Goal: Find contact information: Find contact information

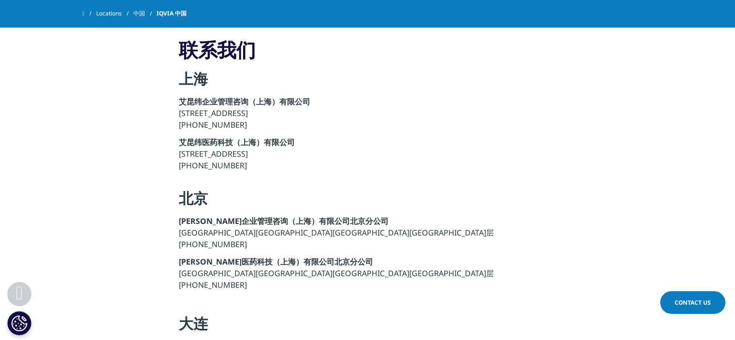
scroll to position [773, 0]
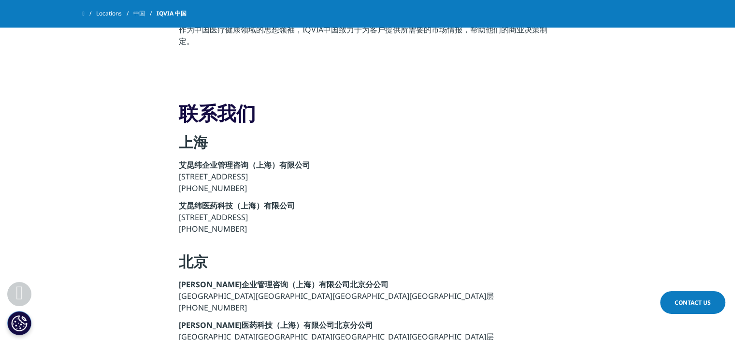
drag, startPoint x: 284, startPoint y: 205, endPoint x: 203, endPoint y: 205, distance: 81.1
click at [203, 205] on p "艾昆纬医药科技（上海）有限公司 上海市浦东新区耀龙路 1359 号晶耀商务广场 1 幢 9 楼 +86 21 2422 8888" at bounding box center [367, 219] width 377 height 41
copy p "浦东新区耀龙路 1359 号"
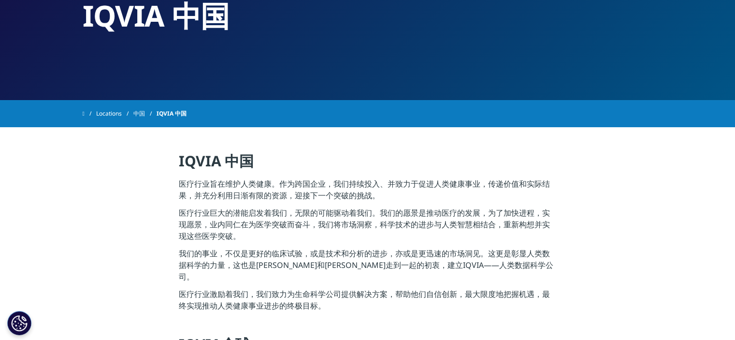
scroll to position [0, 0]
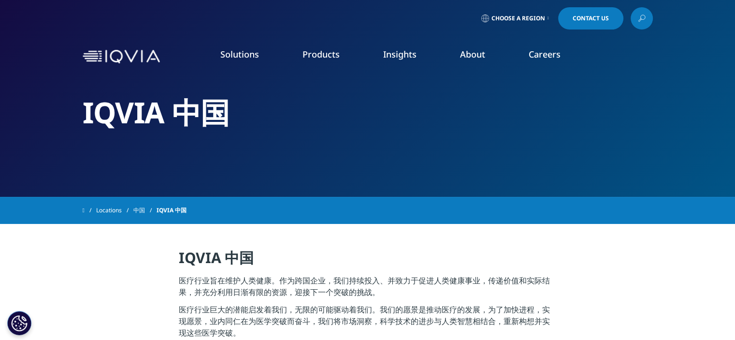
click at [440, 170] on link "Regulatory Compliance" at bounding box center [465, 168] width 170 height 11
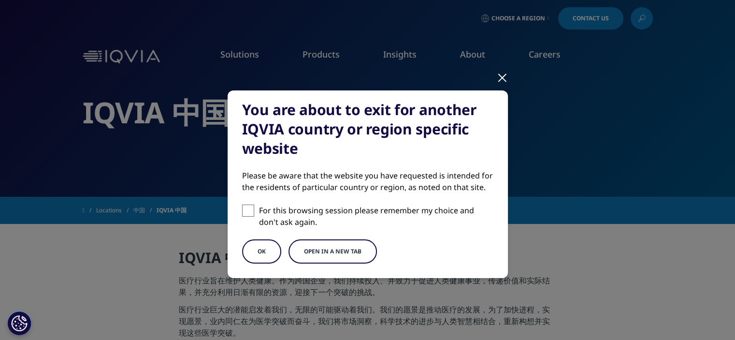
click at [497, 77] on div at bounding box center [502, 77] width 11 height 27
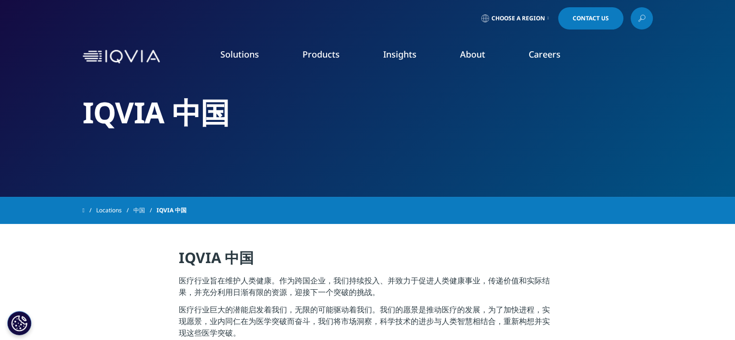
click at [525, 20] on span "Choose a Region" at bounding box center [518, 18] width 54 height 8
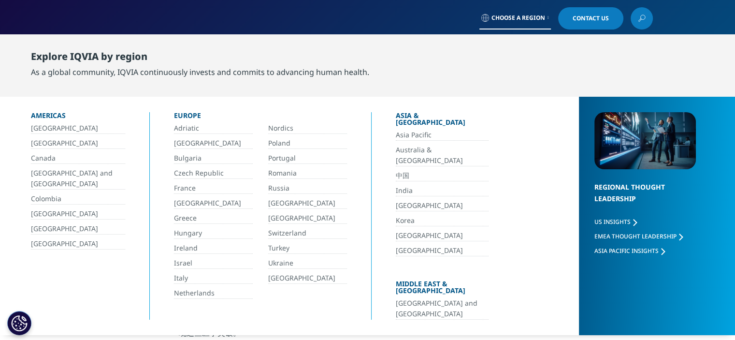
click at [402, 170] on link "中国" at bounding box center [442, 175] width 93 height 11
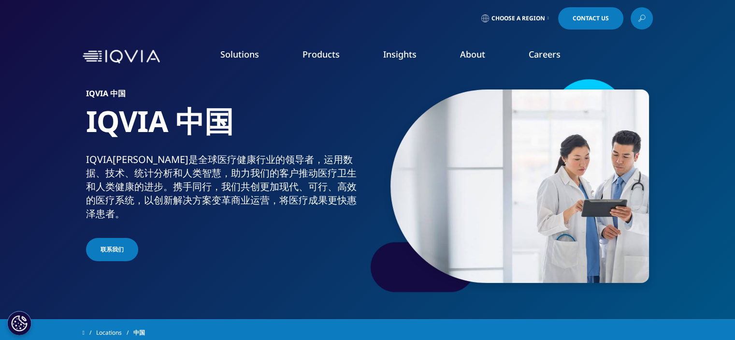
click at [260, 233] on link "Pharmaceutical Manufacturers" at bounding box center [281, 232] width 173 height 11
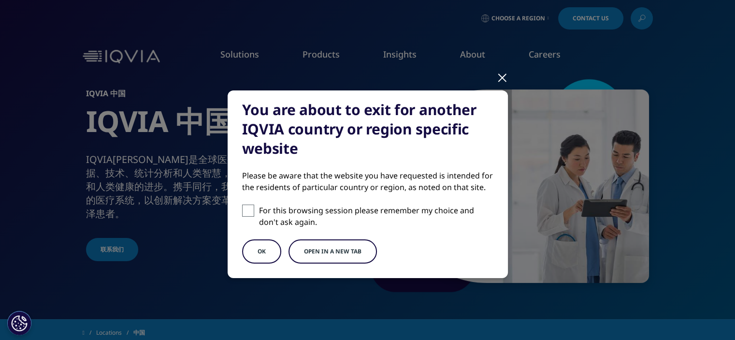
click at [243, 245] on button "OK" at bounding box center [261, 251] width 39 height 24
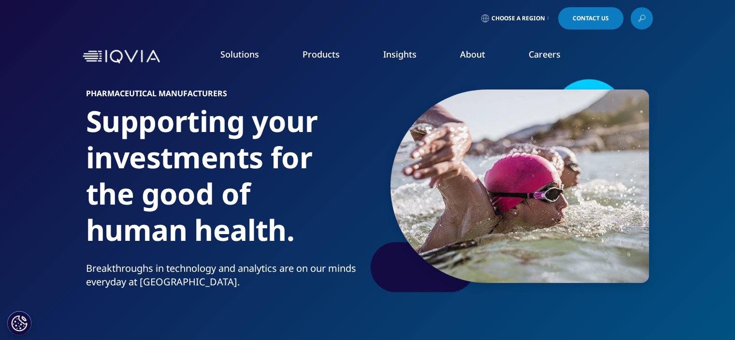
click at [265, 137] on link "Technology & Analytics" at bounding box center [276, 139] width 165 height 11
